Goal: Task Accomplishment & Management: Use online tool/utility

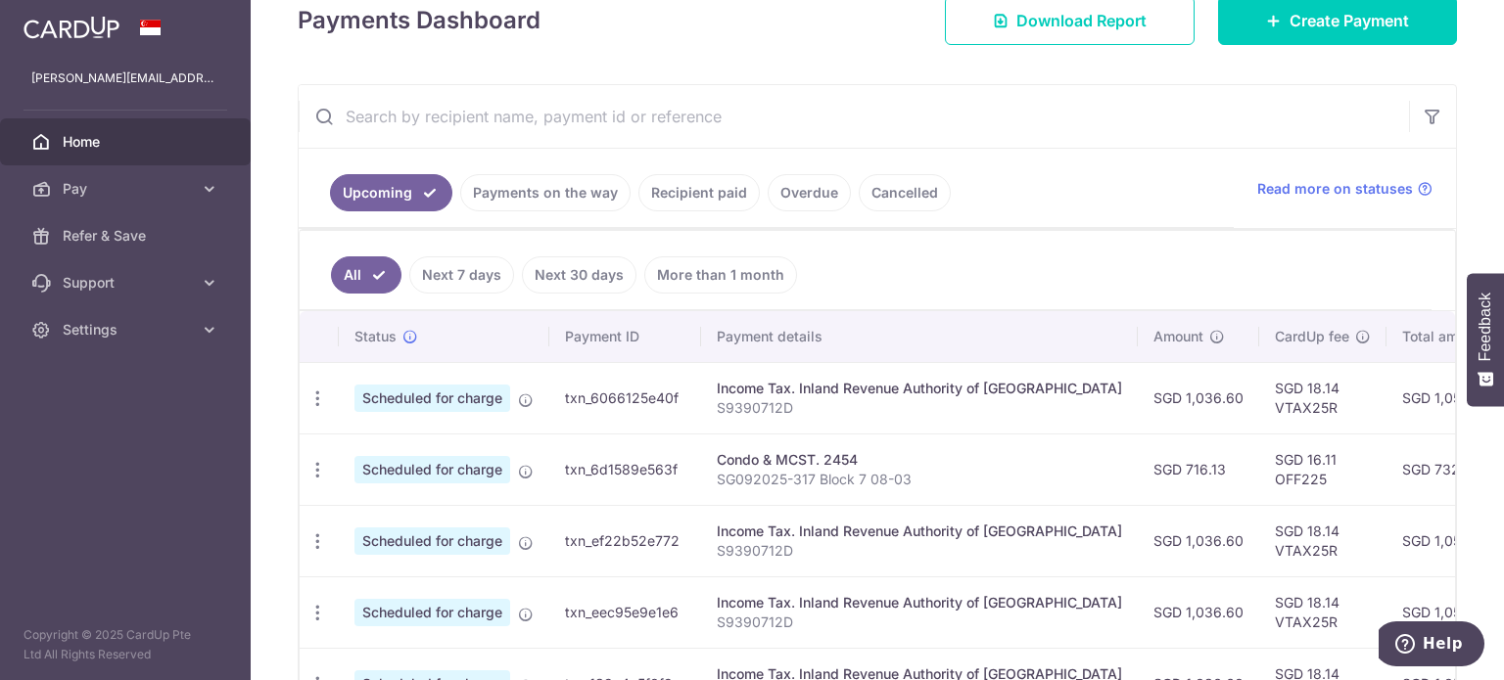
scroll to position [392, 0]
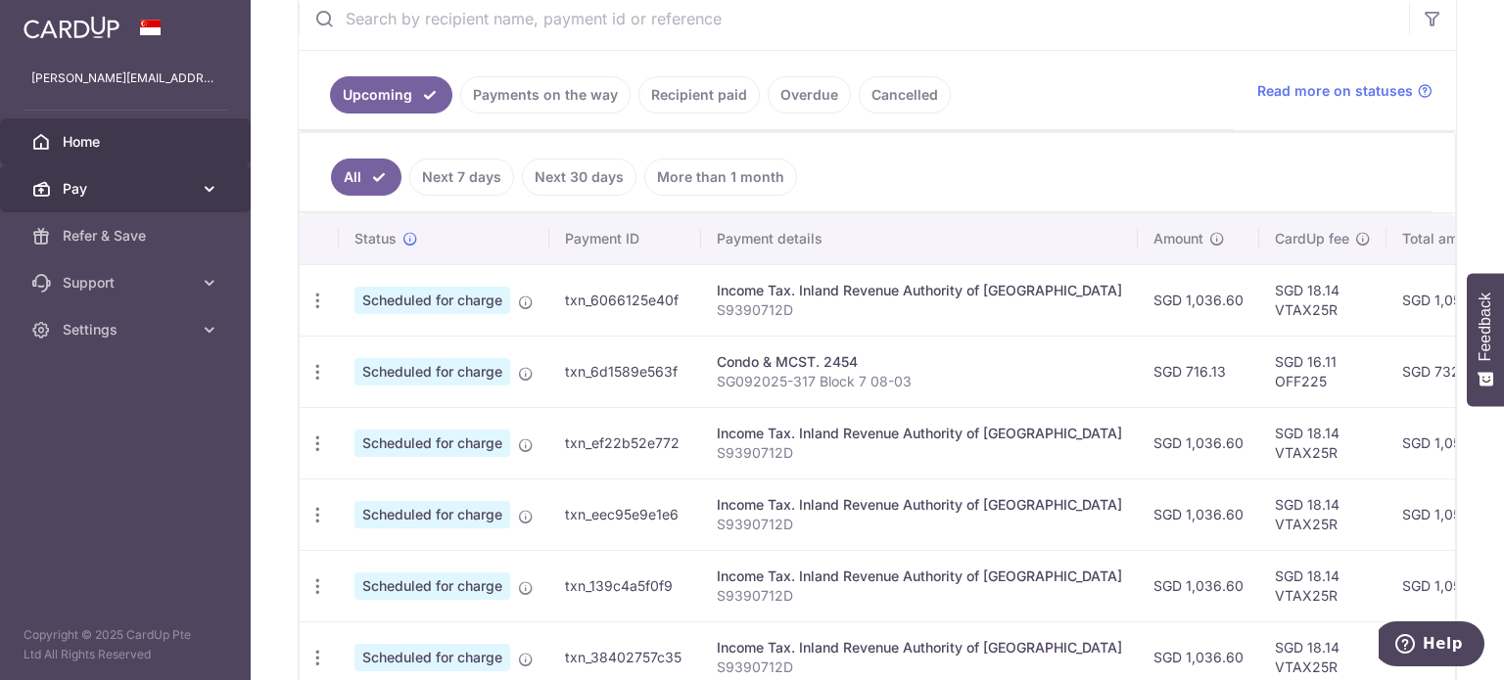
click at [180, 191] on span "Pay" at bounding box center [127, 189] width 129 height 20
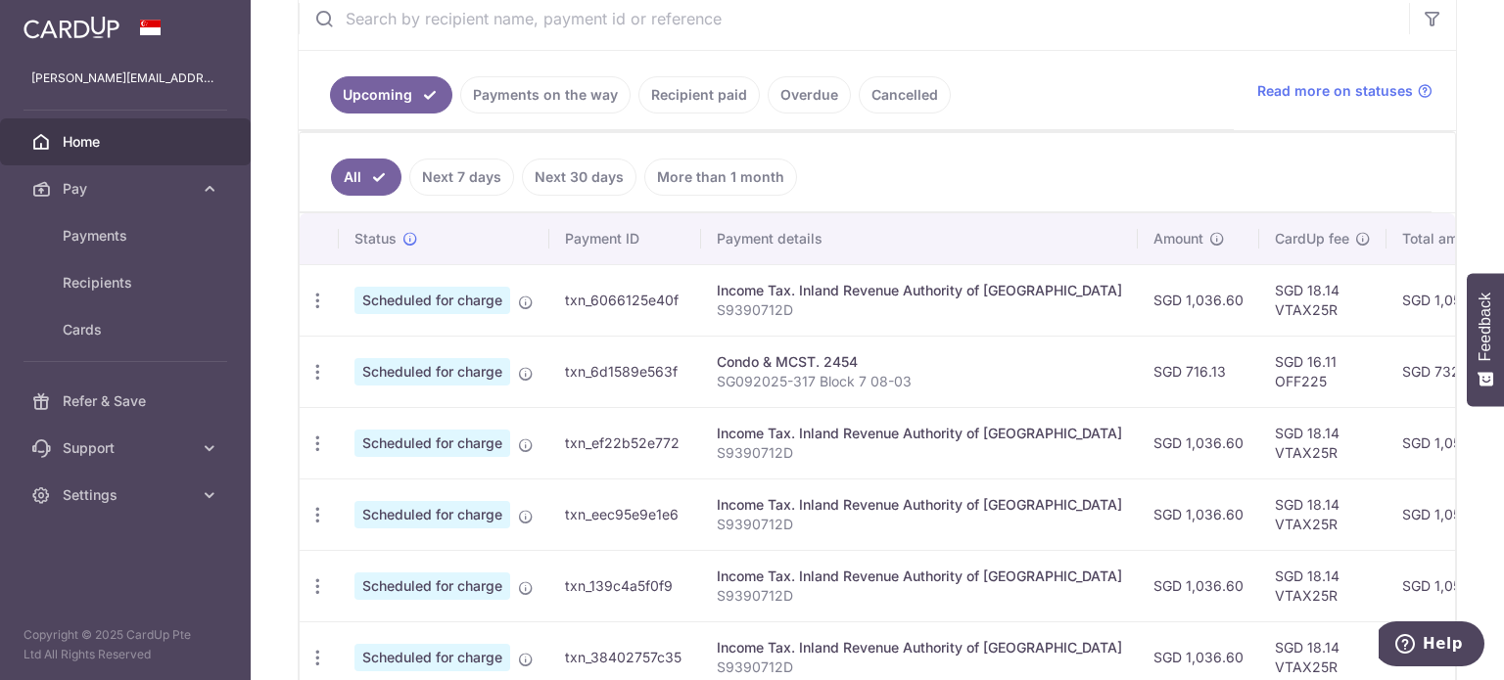
click at [530, 95] on link "Payments on the way" at bounding box center [545, 94] width 170 height 37
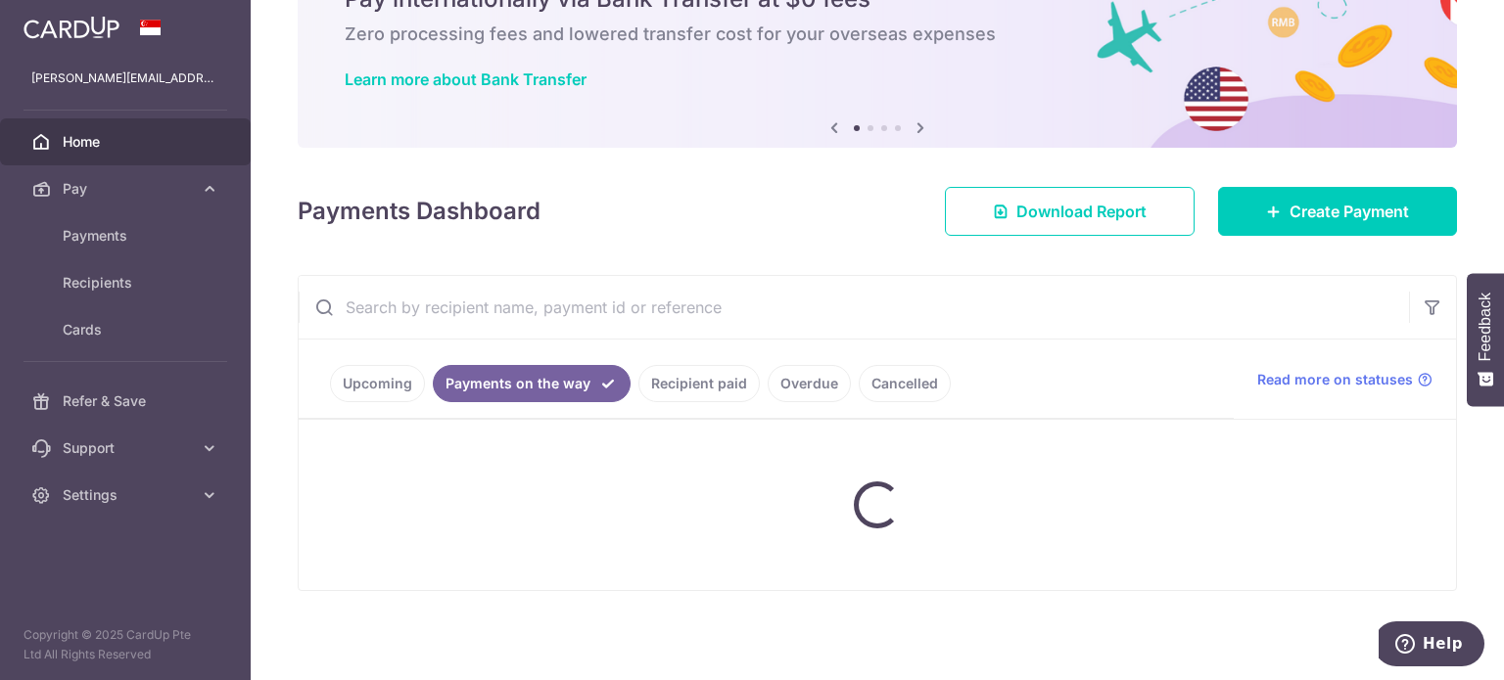
scroll to position [67, 0]
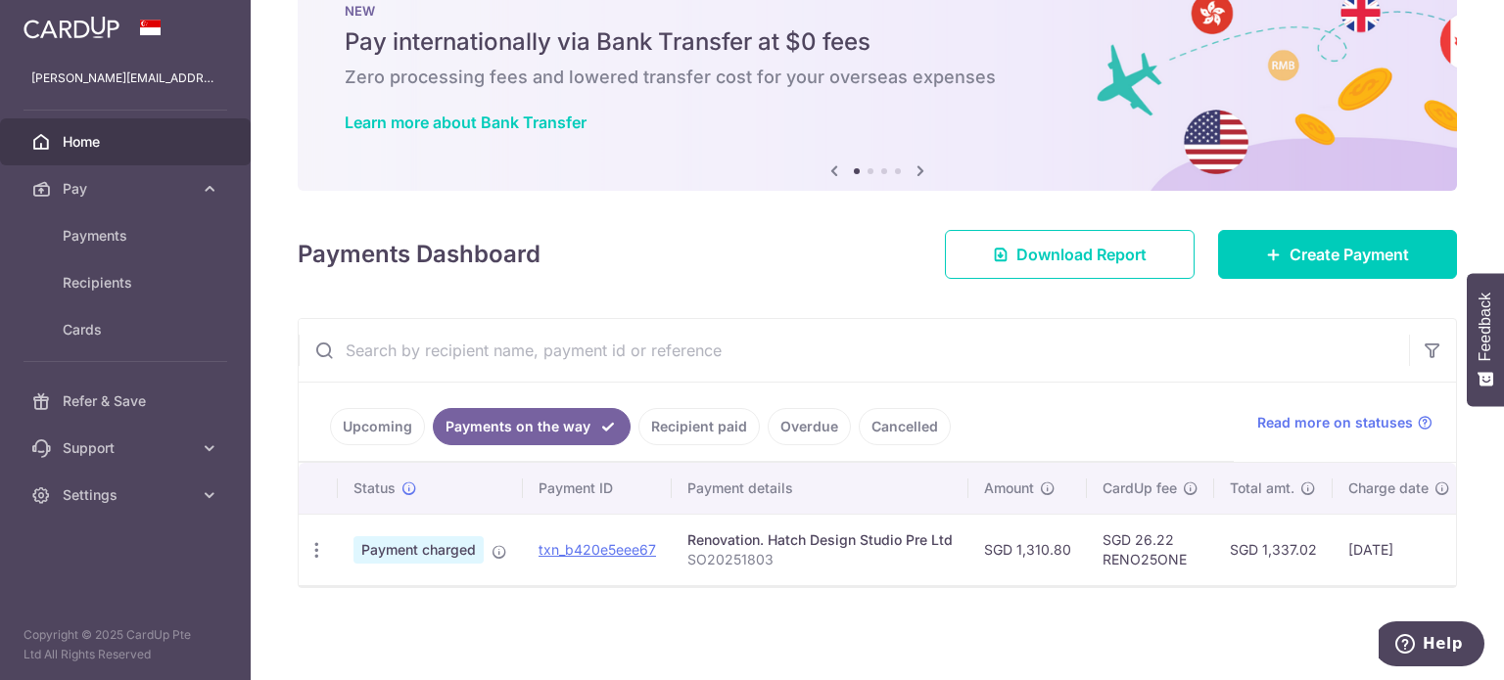
click at [728, 419] on link "Recipient paid" at bounding box center [698, 426] width 121 height 37
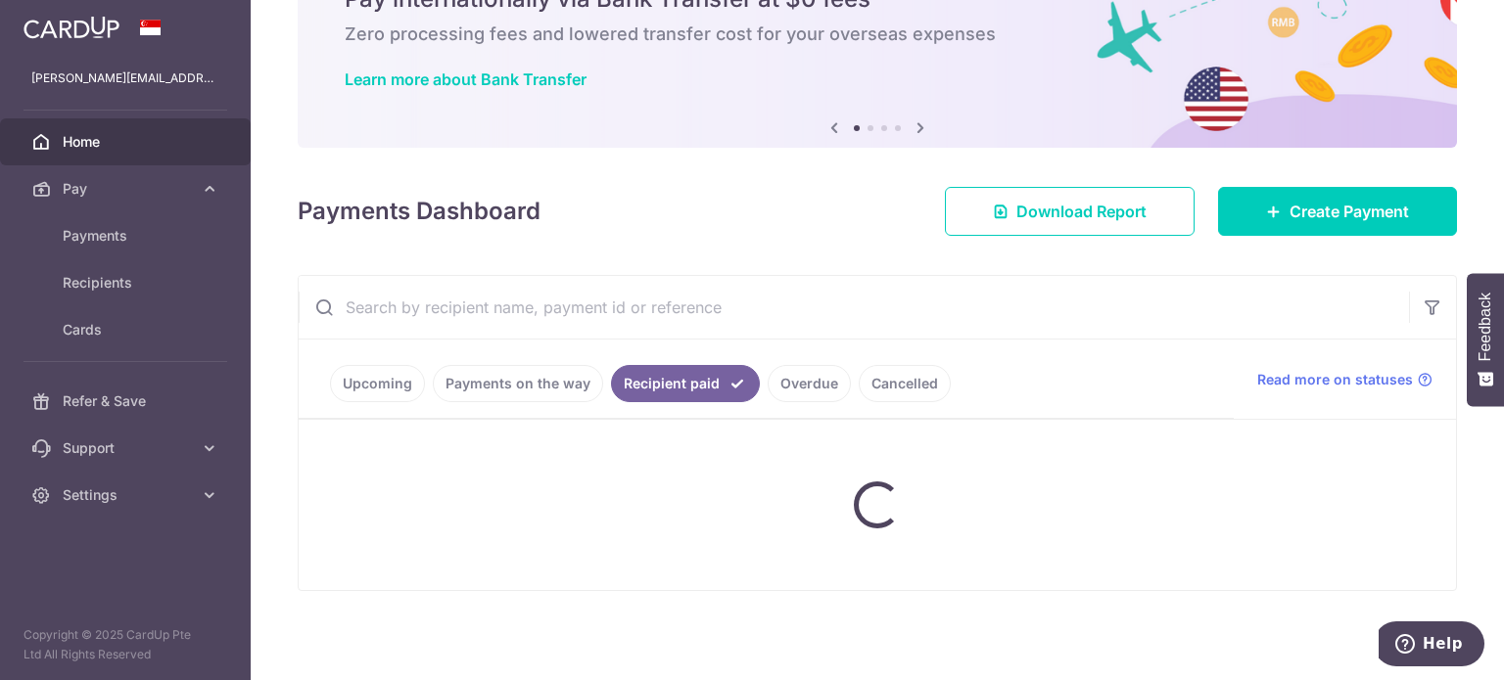
scroll to position [392, 0]
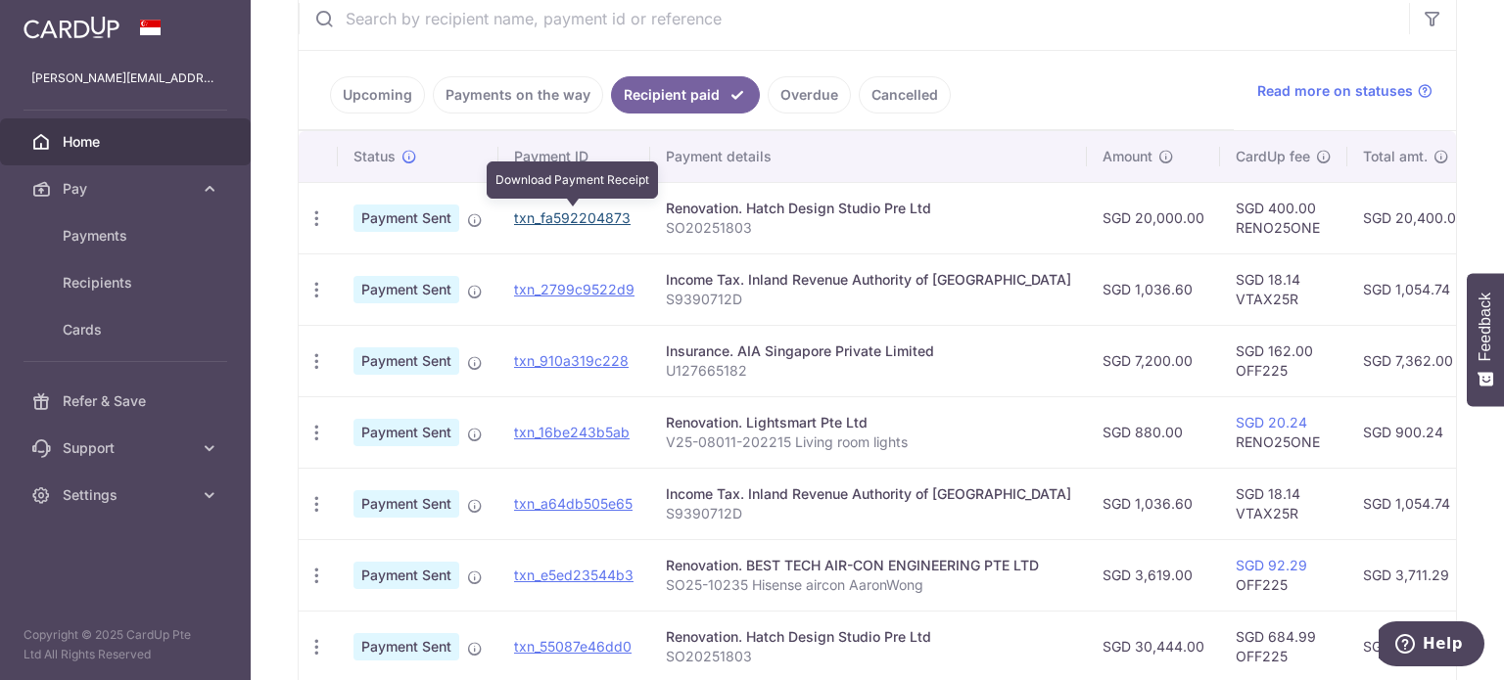
click at [598, 218] on link "txn_fa592204873" at bounding box center [572, 217] width 116 height 17
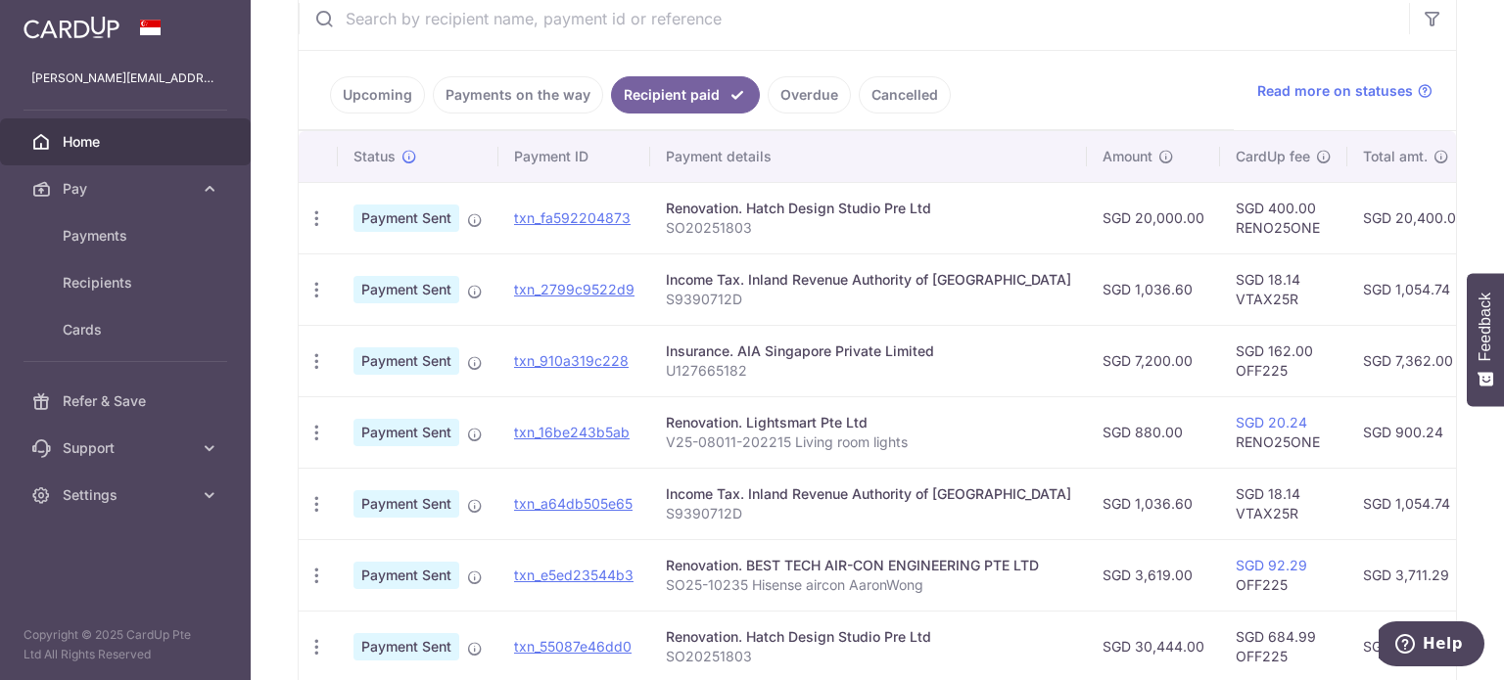
click at [353, 82] on link "Upcoming" at bounding box center [377, 94] width 95 height 37
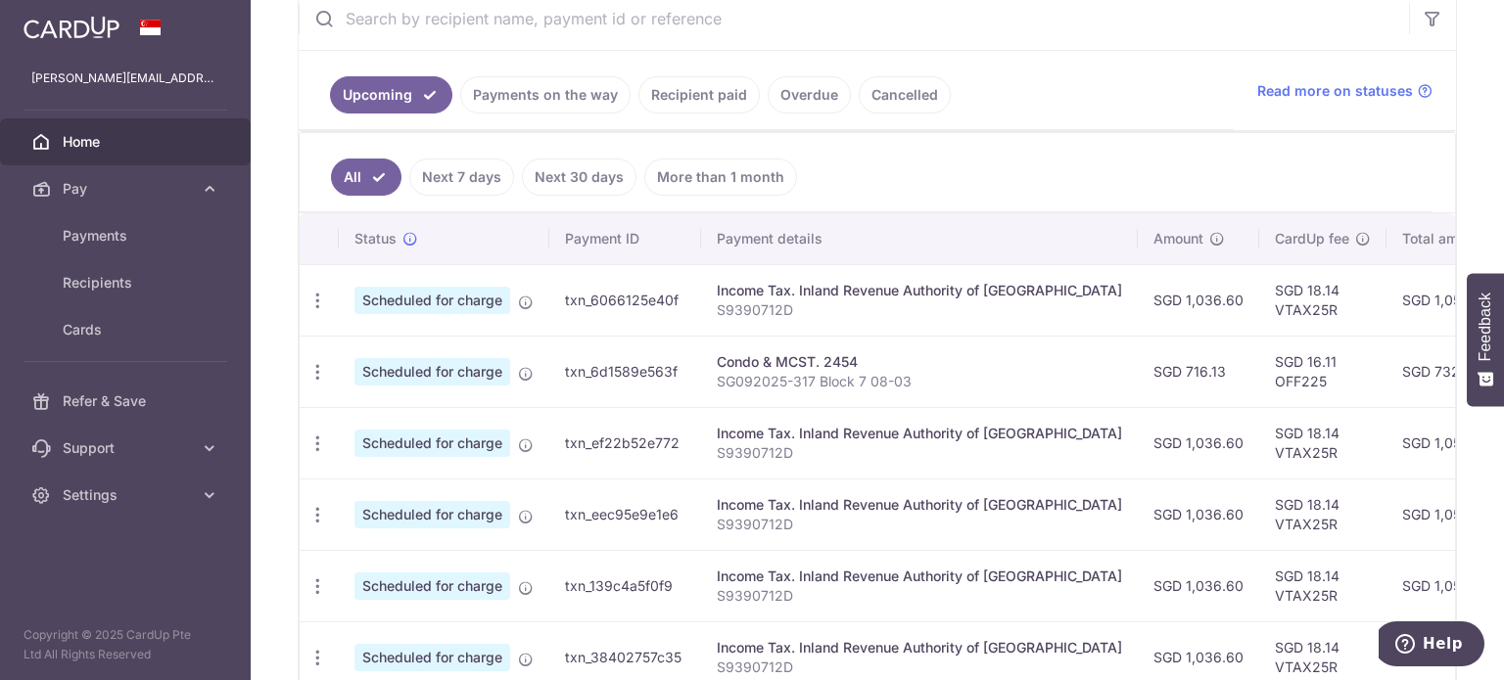
click at [538, 105] on link "Payments on the way" at bounding box center [545, 94] width 170 height 37
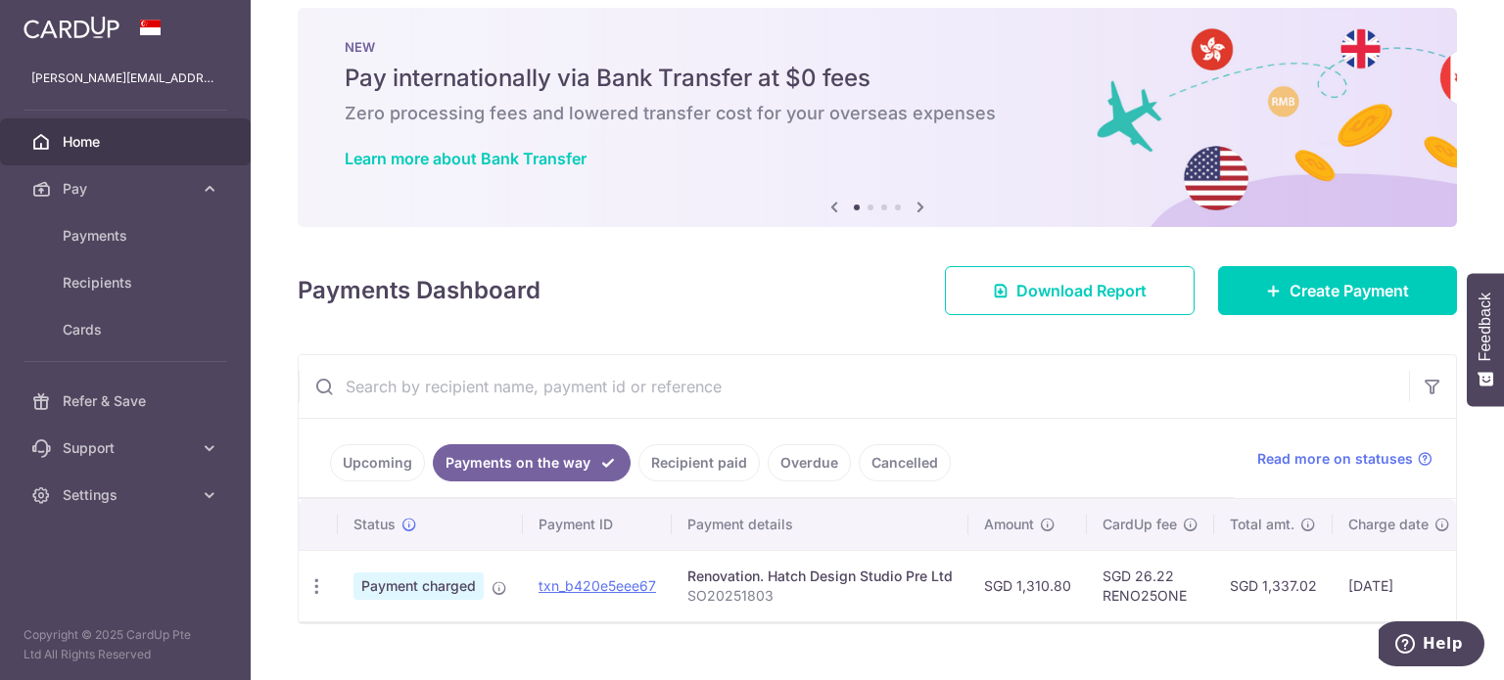
scroll to position [0, 0]
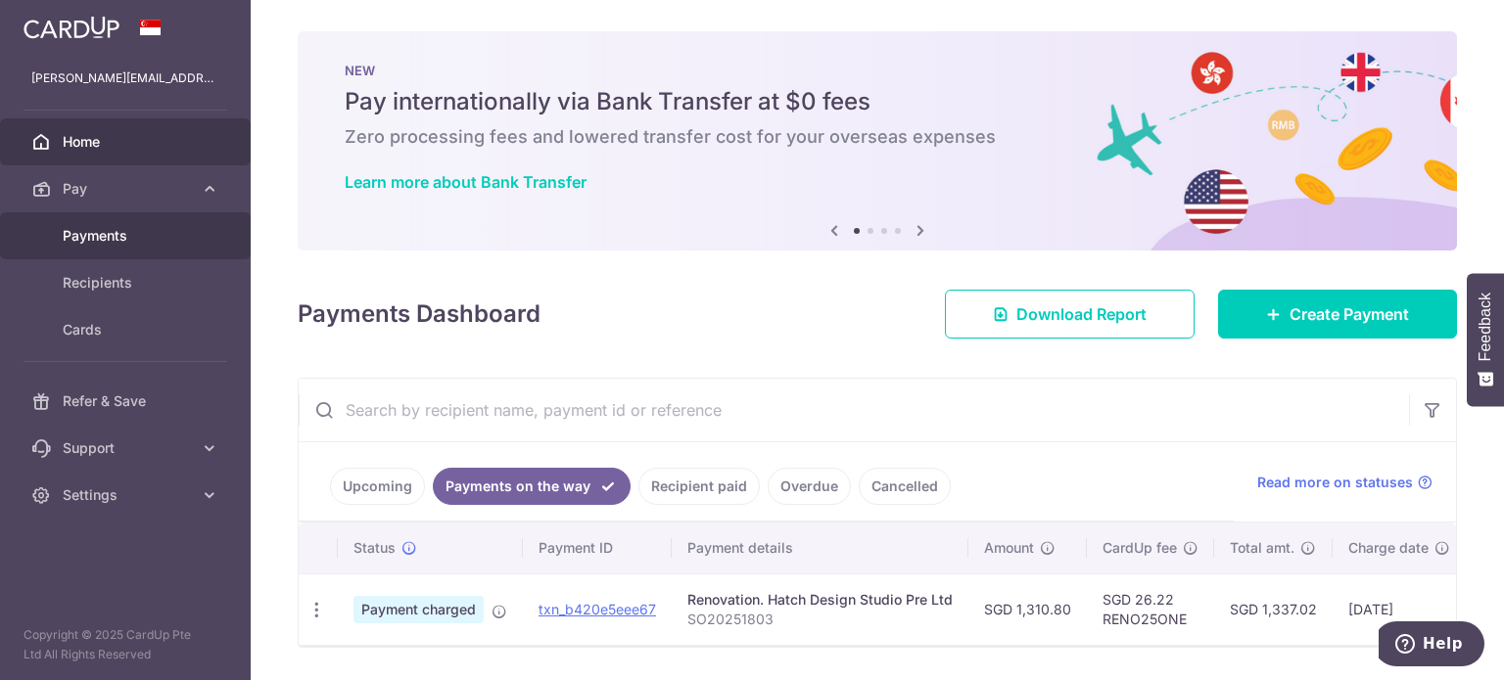
click at [92, 236] on span "Payments" at bounding box center [127, 236] width 129 height 20
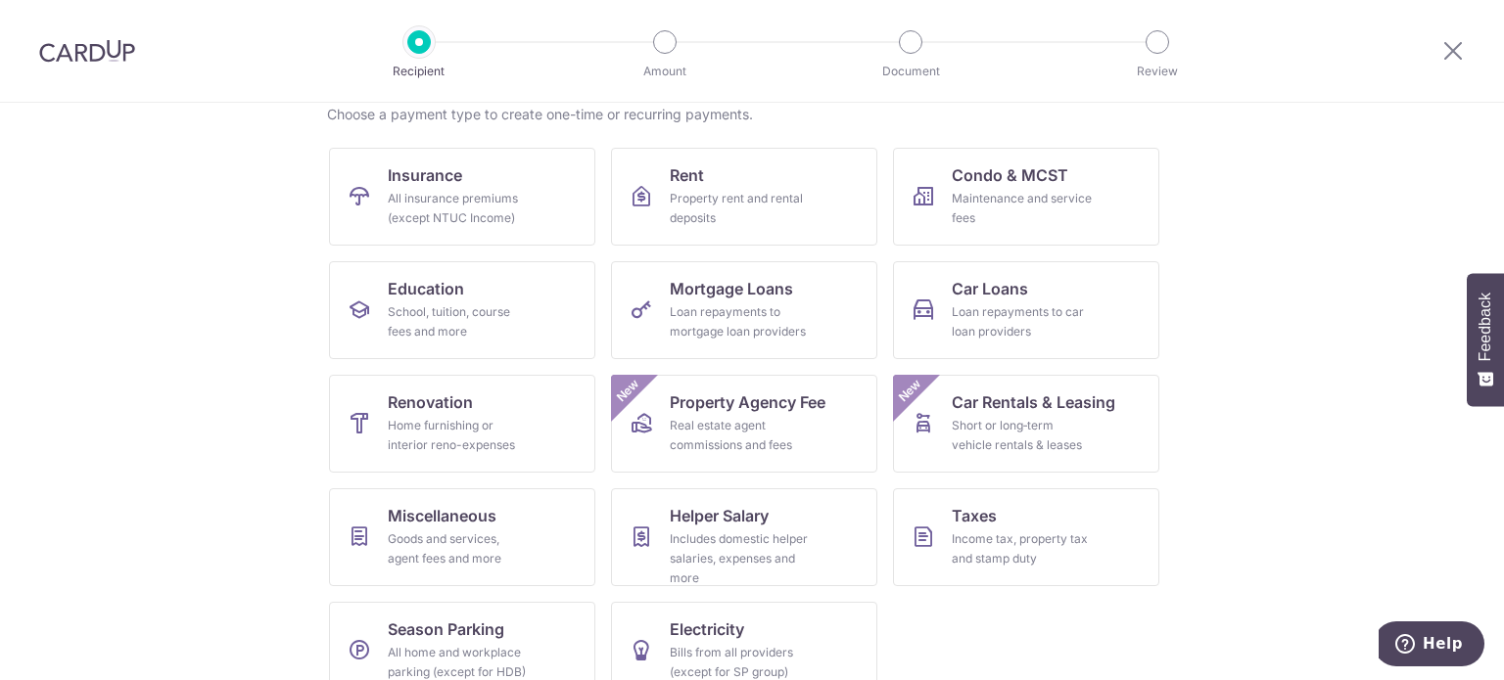
scroll to position [195, 0]
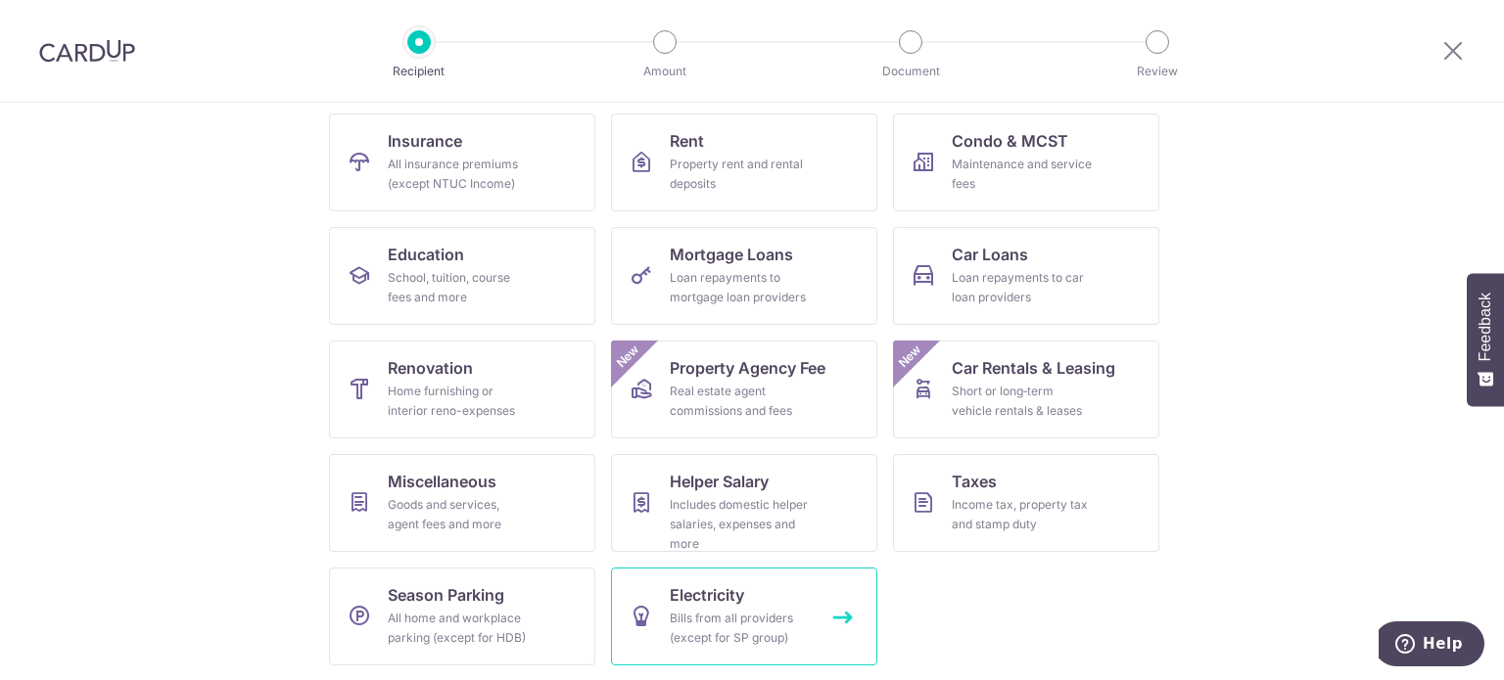
click at [748, 637] on div "Bills from all providers (except for SP group)" at bounding box center [740, 628] width 141 height 39
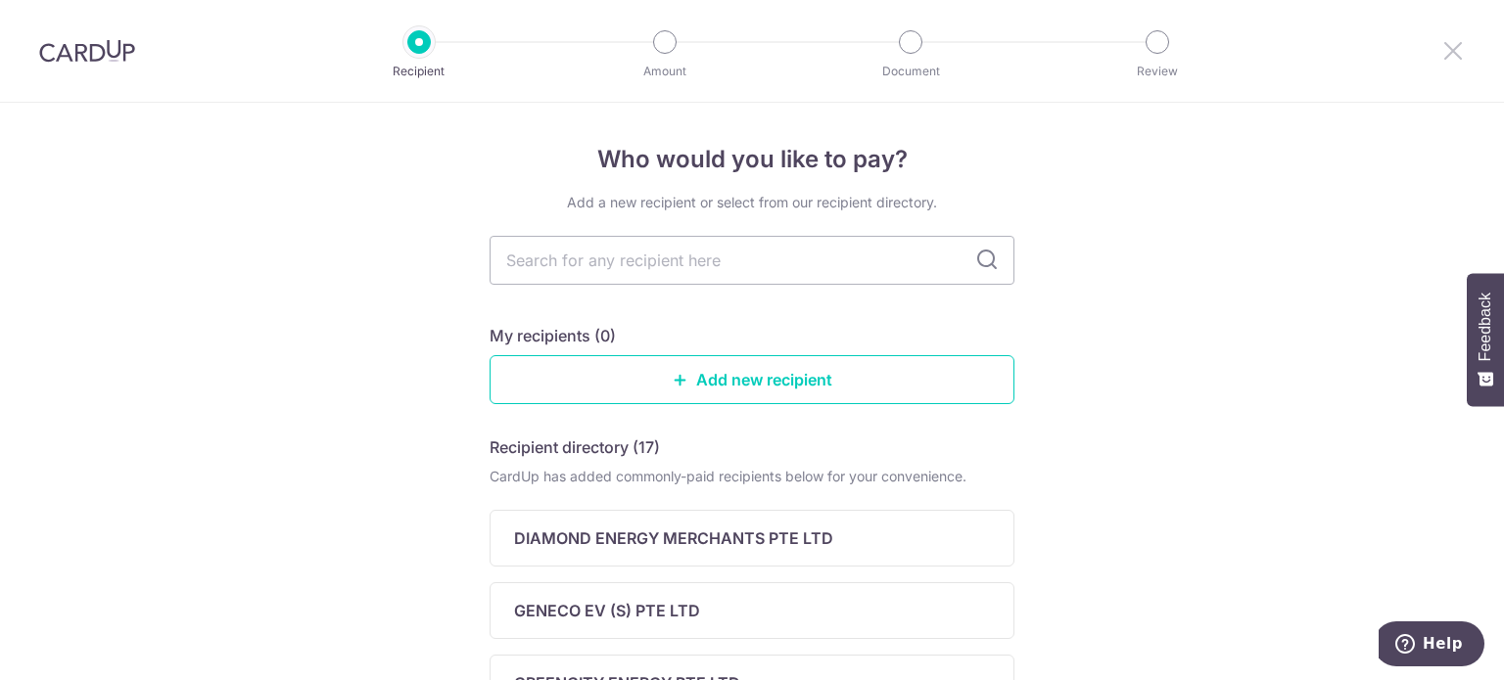
click at [1449, 52] on icon at bounding box center [1452, 50] width 23 height 24
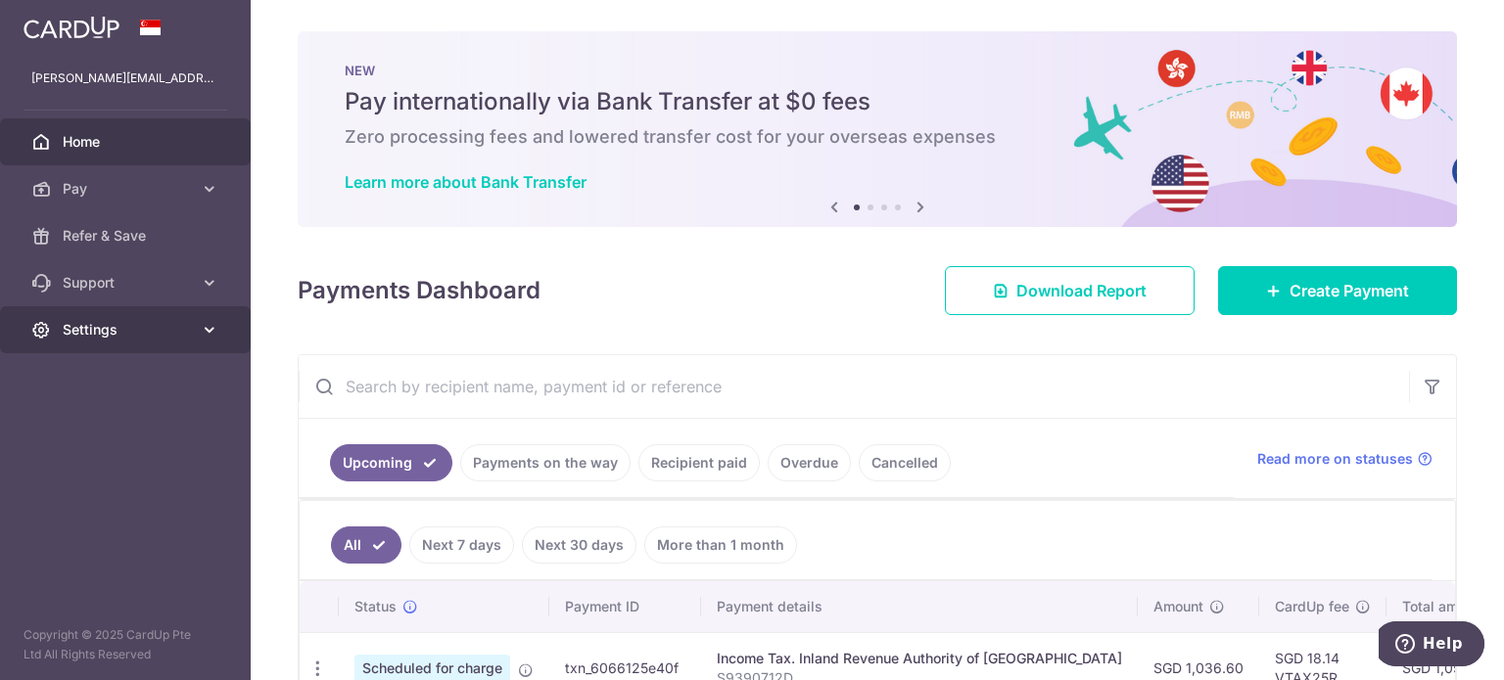
click at [134, 343] on link "Settings" at bounding box center [125, 329] width 251 height 47
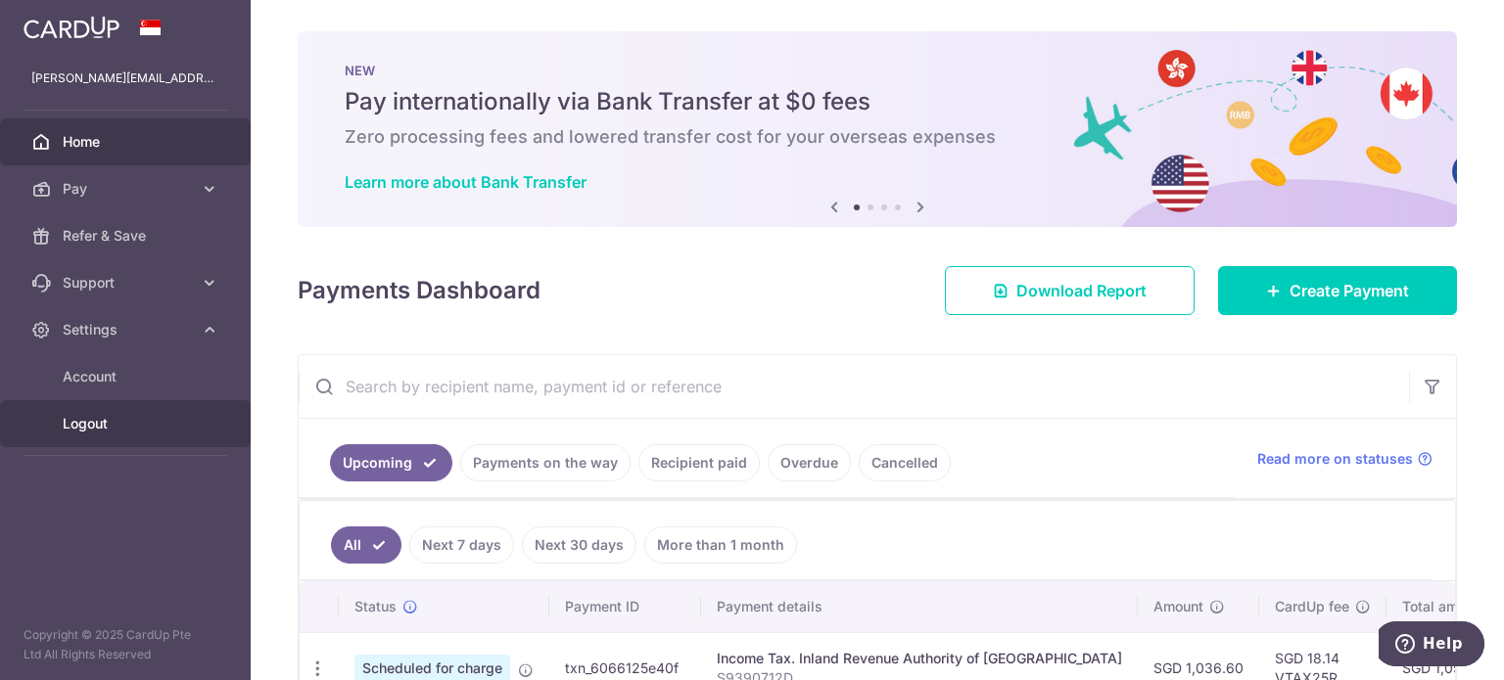
click at [115, 434] on link "Logout" at bounding box center [125, 423] width 251 height 47
